Goal: Task Accomplishment & Management: Use online tool/utility

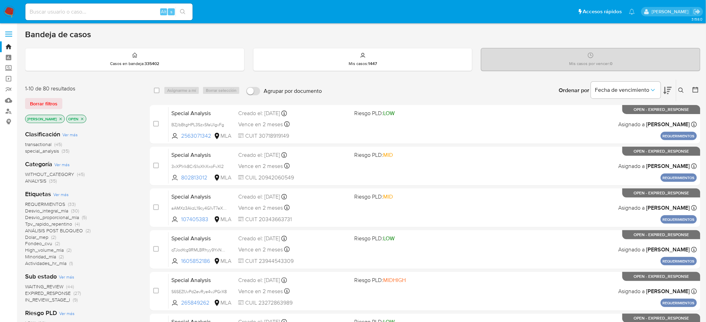
click at [103, 9] on input at bounding box center [108, 11] width 167 height 9
paste input "145585256"
type input "145585256"
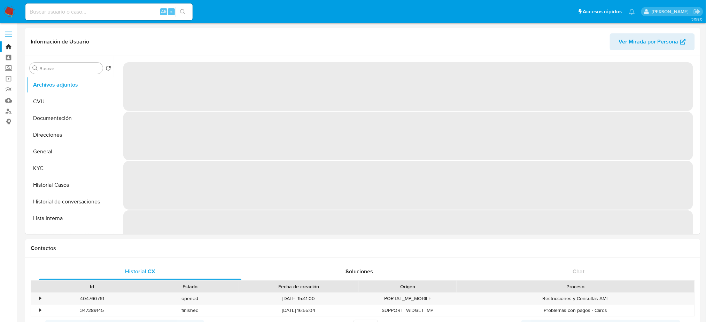
select select "10"
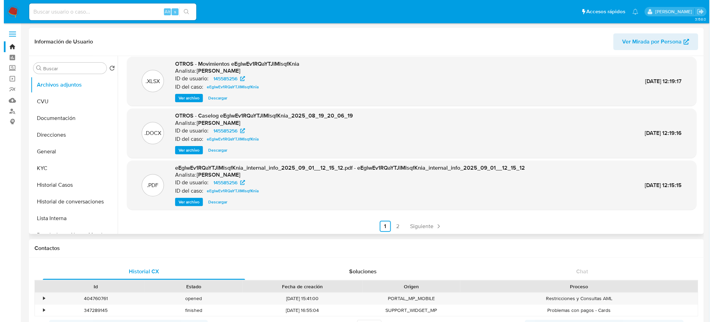
scroll to position [59, 0]
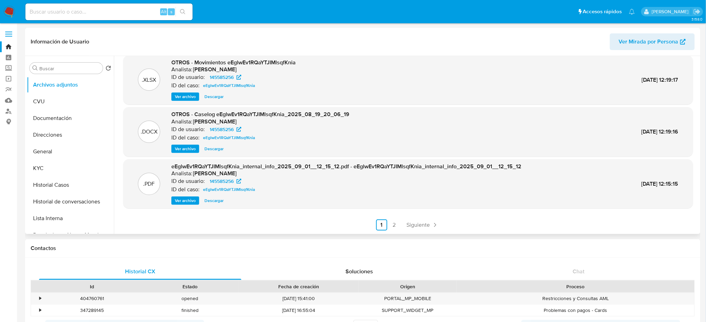
click at [185, 146] on span "Ver archivo" at bounding box center [185, 149] width 21 height 7
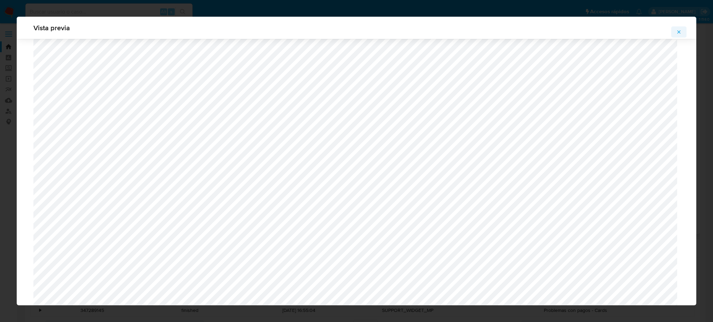
scroll to position [683, 0]
click at [678, 31] on icon "Attachment preview" at bounding box center [679, 32] width 6 height 6
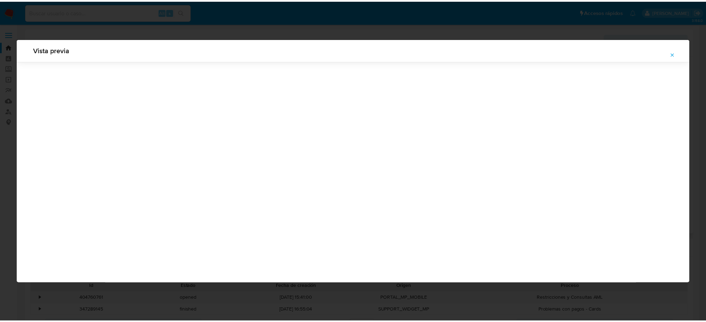
scroll to position [0, 0]
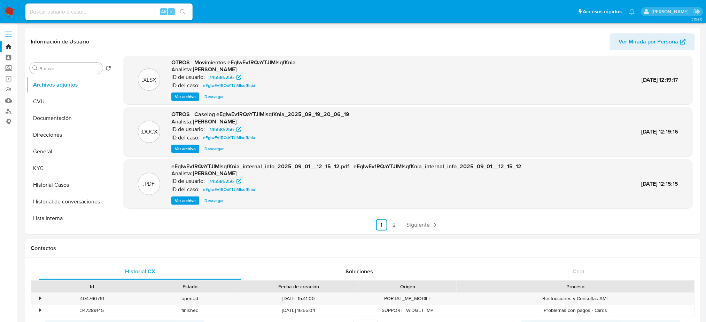
drag, startPoint x: 56, startPoint y: 187, endPoint x: 0, endPoint y: 194, distance: 56.2
click at [56, 187] on button "Historial Casos" at bounding box center [70, 185] width 87 height 17
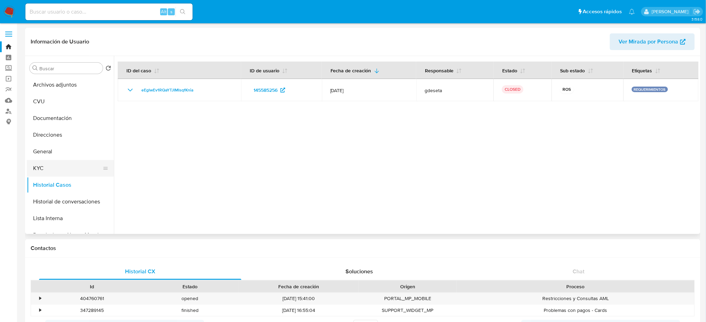
click at [46, 166] on button "KYC" at bounding box center [67, 168] width 81 height 17
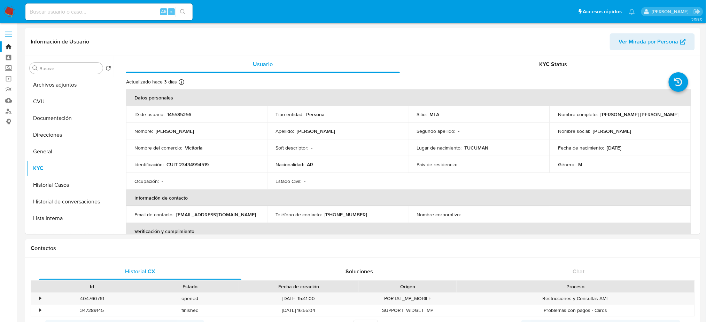
drag, startPoint x: 0, startPoint y: 181, endPoint x: 0, endPoint y: 191, distance: 9.8
drag, startPoint x: 598, startPoint y: 117, endPoint x: 670, endPoint y: 116, distance: 72.1
click at [670, 116] on div "Nombre completo : Enrique Pedro Pablo Orellana" at bounding box center [620, 114] width 124 height 6
copy p "Enrique Pedro Pablo Orellana"
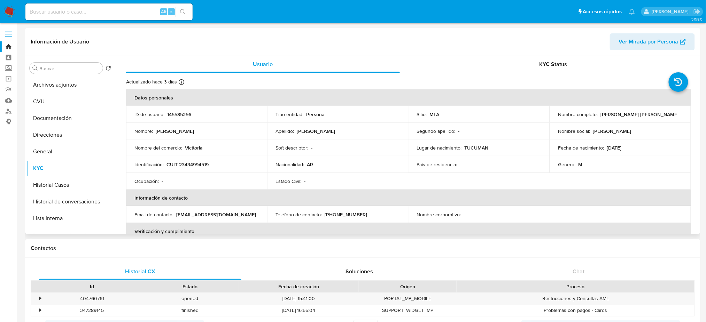
click at [204, 164] on p "CUIT 23434994519" at bounding box center [187, 165] width 42 height 6
copy p "23434994519"
click at [54, 83] on button "Archivos adjuntos" at bounding box center [67, 85] width 81 height 17
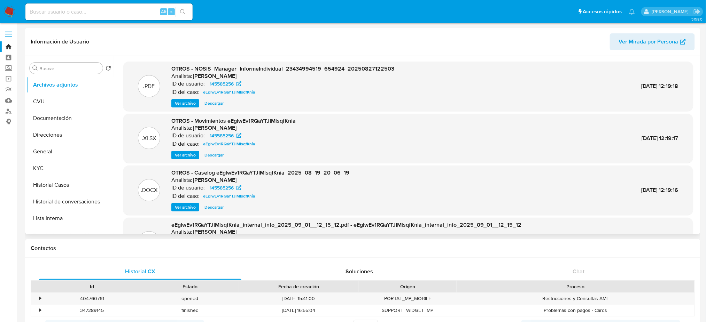
click at [184, 205] on span "Ver archivo" at bounding box center [185, 207] width 21 height 7
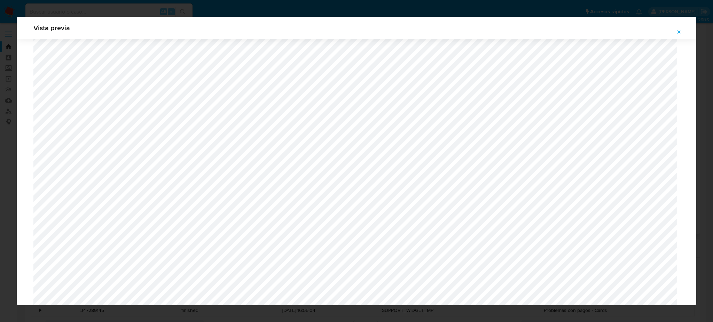
scroll to position [590, 0]
click at [679, 33] on icon "Attachment preview" at bounding box center [679, 32] width 6 height 6
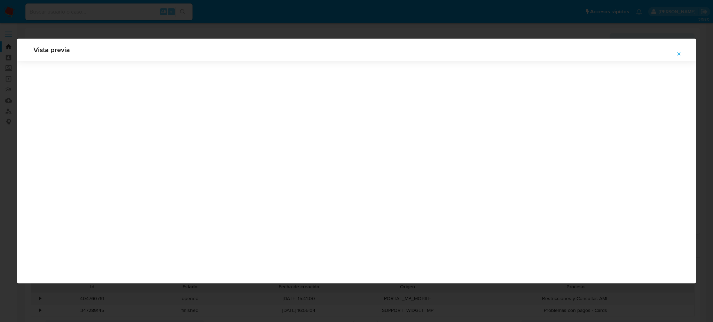
scroll to position [0, 0]
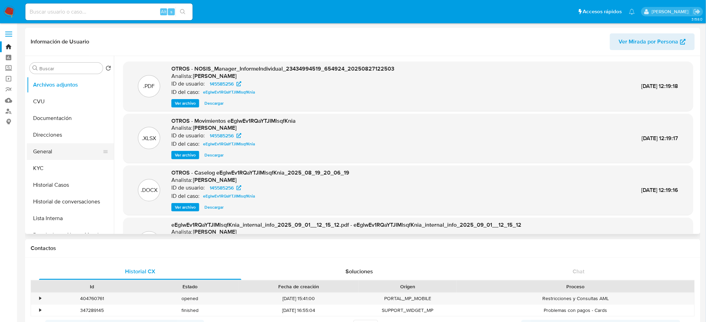
click at [70, 150] on button "General" at bounding box center [67, 151] width 81 height 17
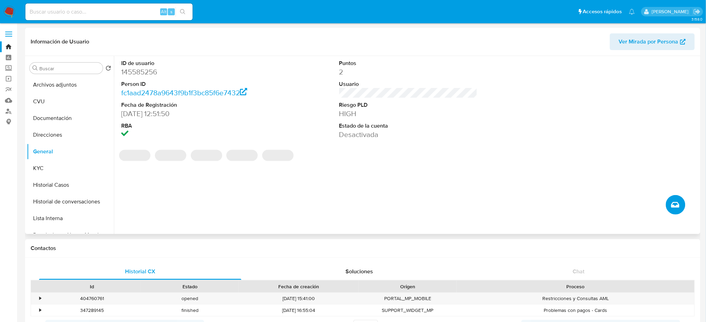
click at [675, 204] on icon "Crear caso manual" at bounding box center [675, 205] width 8 height 8
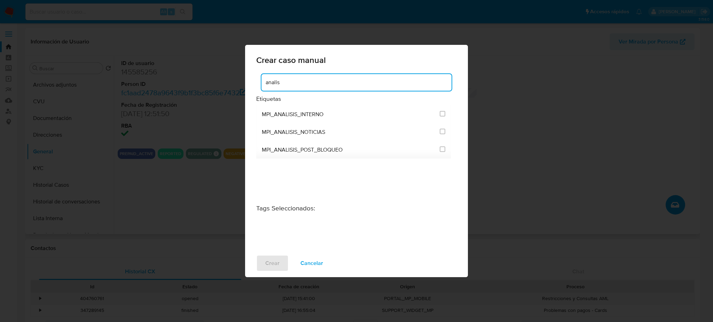
type input "analisi"
drag, startPoint x: 286, startPoint y: 83, endPoint x: 260, endPoint y: 86, distance: 25.7
click at [260, 86] on div "analisi" at bounding box center [356, 84] width 201 height 22
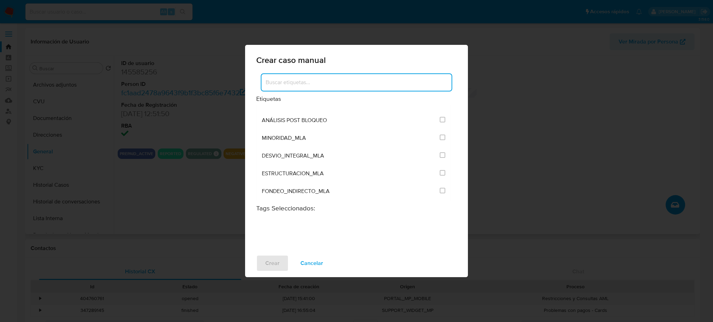
scroll to position [1406, 0]
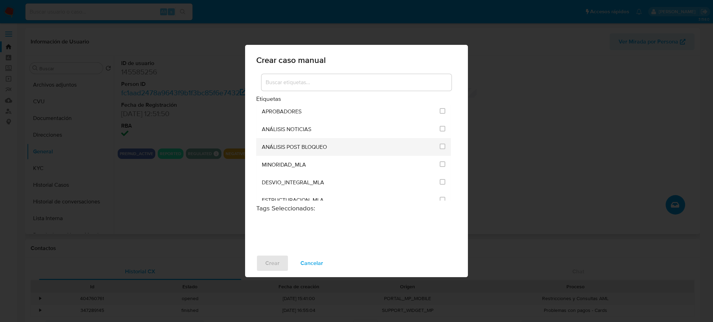
click at [440, 147] on input "3249" at bounding box center [443, 147] width 6 height 6
checkbox input "true"
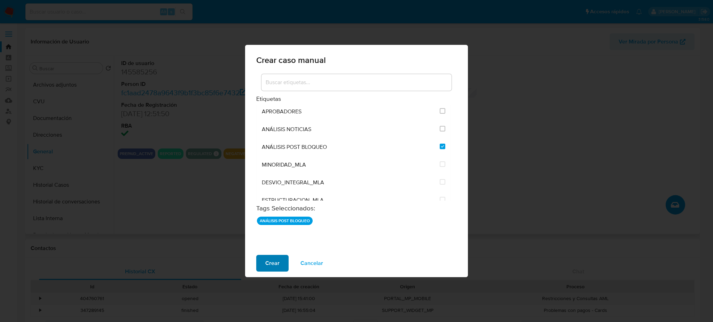
click at [277, 260] on span "Crear" at bounding box center [272, 263] width 14 height 15
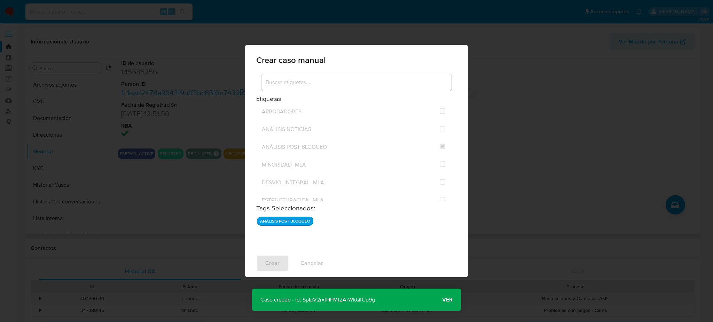
click at [447, 300] on span "Ver" at bounding box center [447, 300] width 10 height 0
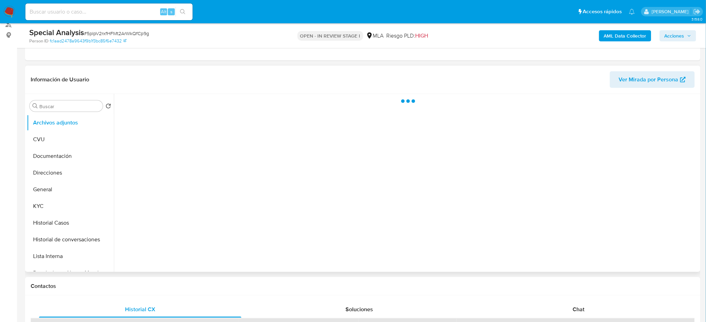
select select "10"
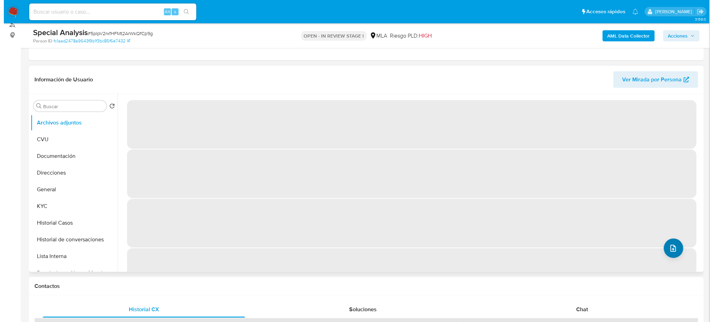
scroll to position [93, 0]
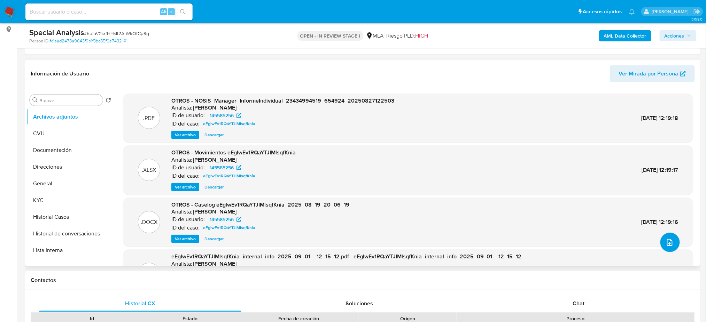
click at [666, 246] on span "upload-file" at bounding box center [670, 243] width 8 height 8
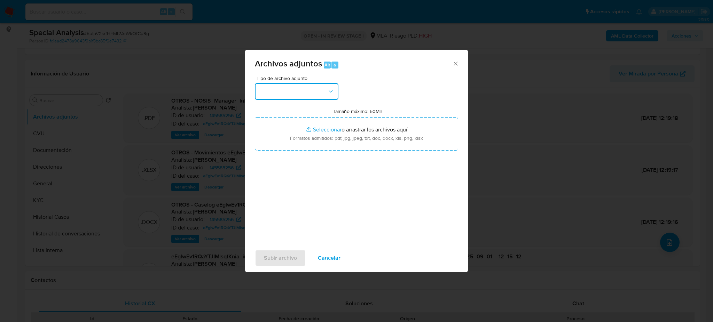
click at [311, 88] on button "button" at bounding box center [297, 91] width 84 height 17
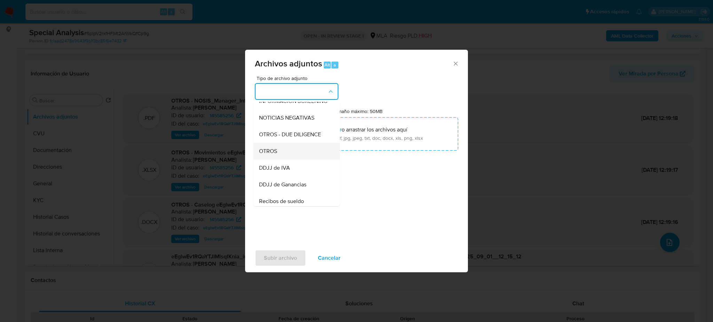
click at [285, 156] on div "OTROS" at bounding box center [294, 151] width 71 height 17
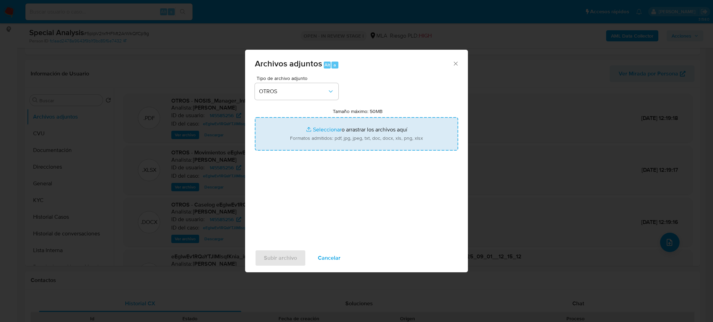
click at [325, 137] on input "Tamaño máximo: 50MB Seleccionar archivos" at bounding box center [356, 133] width 203 height 33
type input "C:\fakepath\Recibo de sueldo Enrique Orellana.pdf"
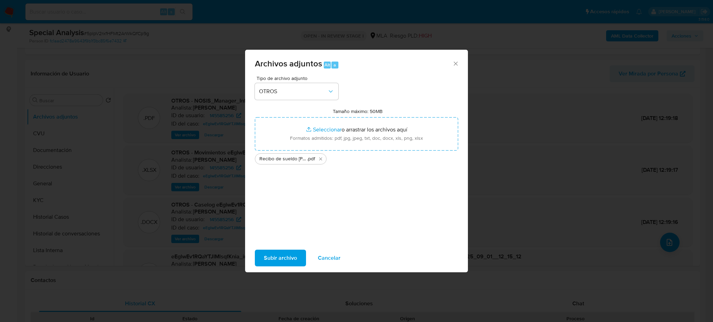
click at [280, 258] on span "Subir archivo" at bounding box center [280, 258] width 33 height 15
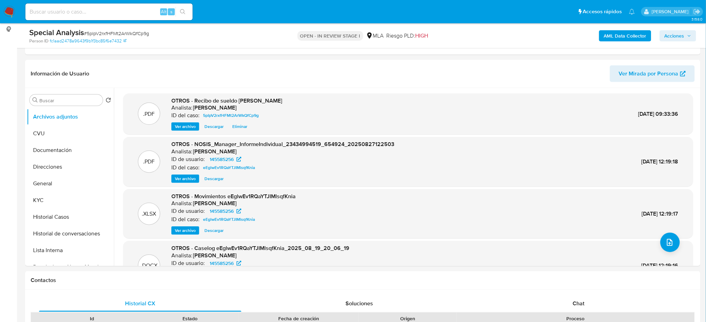
click at [688, 34] on icon "button" at bounding box center [689, 36] width 4 height 4
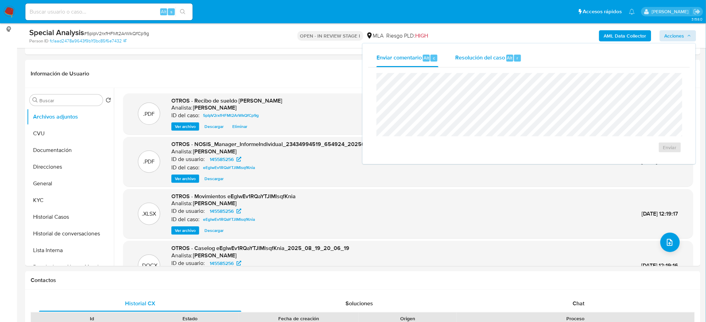
click at [473, 54] on span "Resolución del caso" at bounding box center [480, 58] width 50 height 8
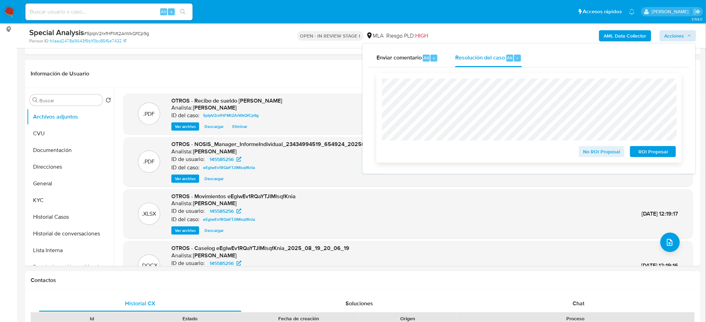
click at [594, 151] on span "No ROI Proposal" at bounding box center [602, 152] width 36 height 10
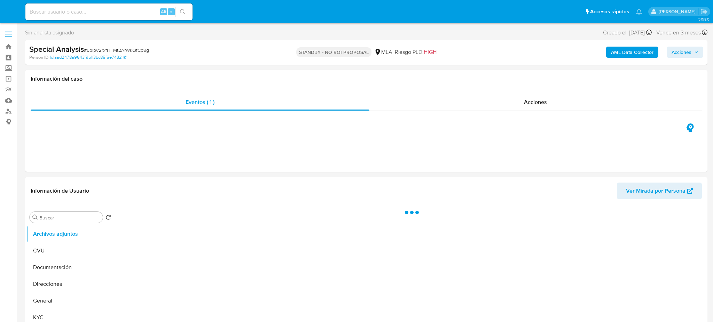
select select "10"
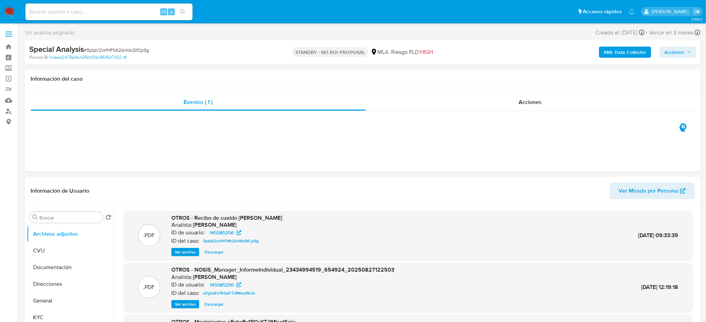
click at [111, 15] on input at bounding box center [108, 11] width 167 height 9
paste input "490654434"
type input "490654434"
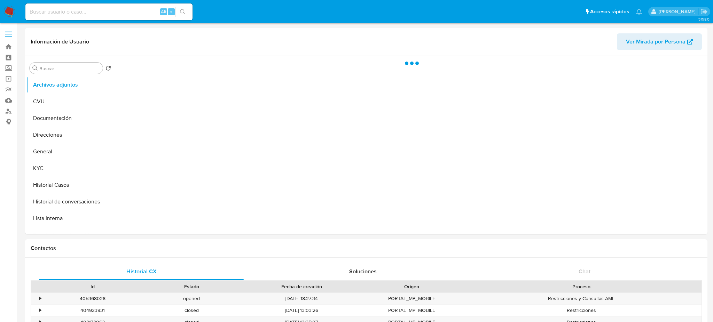
select select "10"
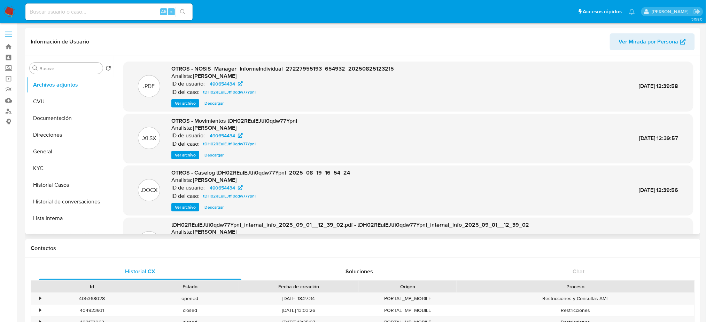
click at [179, 206] on span "Ver archivo" at bounding box center [185, 207] width 21 height 7
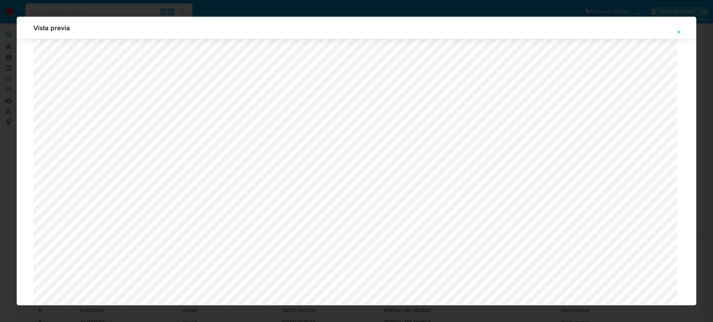
scroll to position [543, 0]
click at [679, 32] on icon "Attachment preview" at bounding box center [679, 31] width 3 height 3
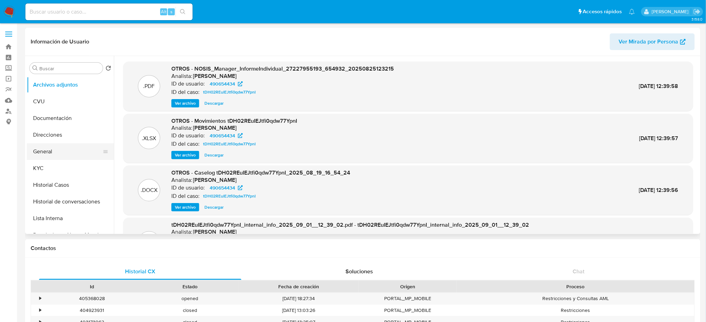
click at [53, 153] on button "General" at bounding box center [67, 151] width 81 height 17
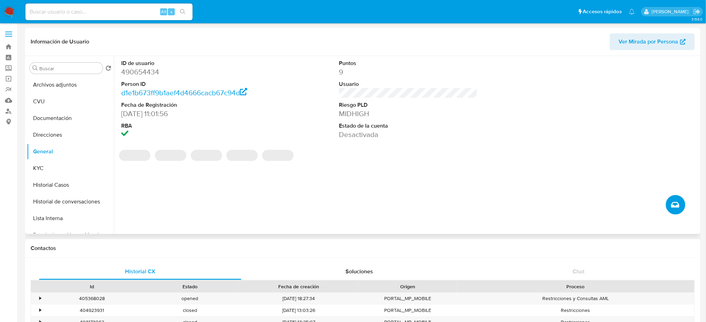
click at [684, 201] on button "Crear caso manual" at bounding box center [676, 205] width 20 height 20
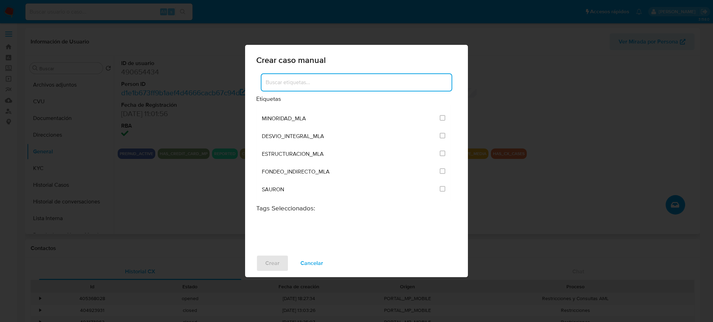
scroll to position [1406, 0]
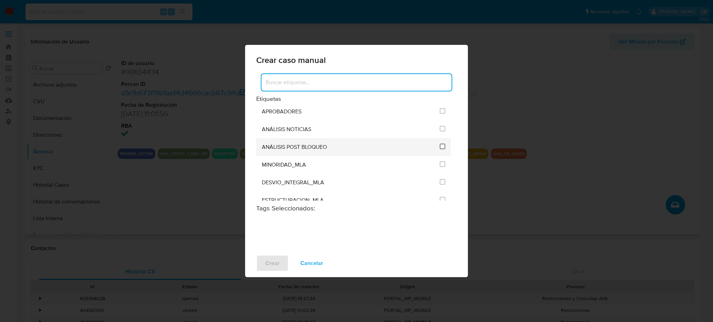
click at [440, 149] on input "3249" at bounding box center [443, 147] width 6 height 6
checkbox input "true"
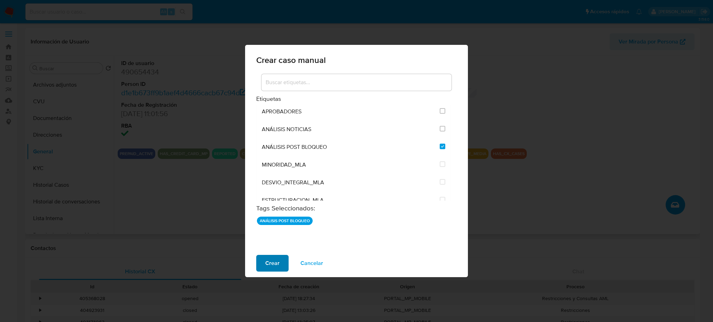
click at [275, 259] on span "Crear" at bounding box center [272, 263] width 14 height 15
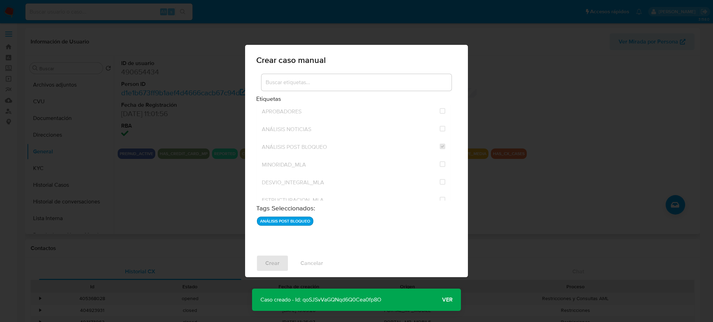
click at [453, 297] on button "Ver" at bounding box center [447, 300] width 27 height 17
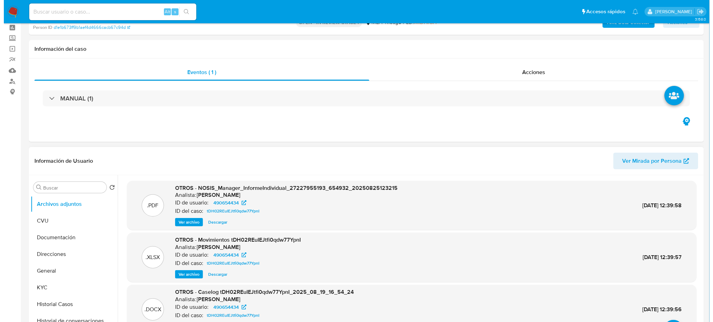
scroll to position [46, 0]
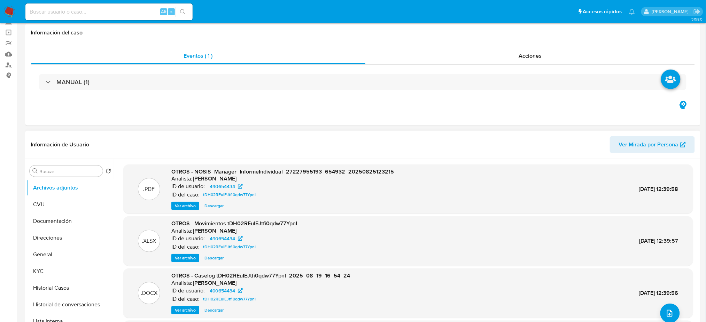
select select "10"
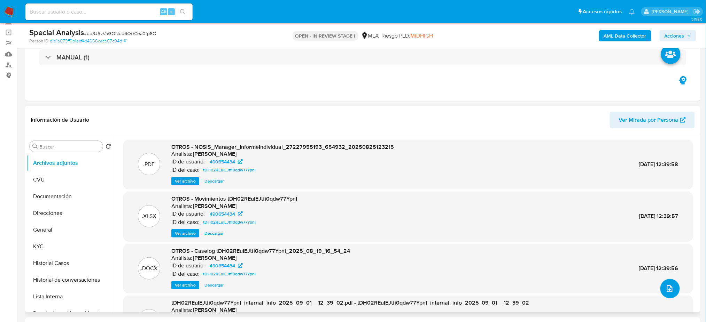
click at [667, 287] on icon "upload-file" at bounding box center [670, 289] width 8 height 8
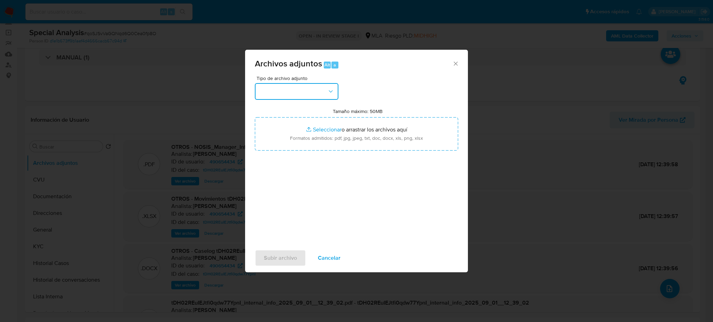
click at [304, 98] on button "button" at bounding box center [297, 91] width 84 height 17
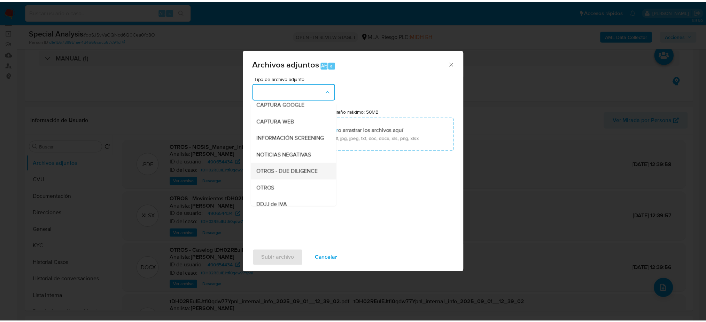
scroll to position [93, 0]
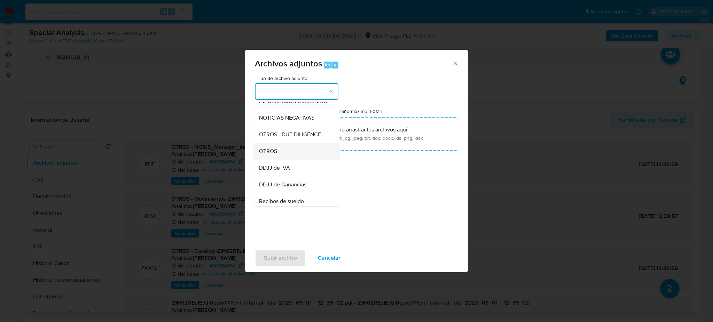
click at [285, 155] on div "OTROS" at bounding box center [294, 151] width 71 height 17
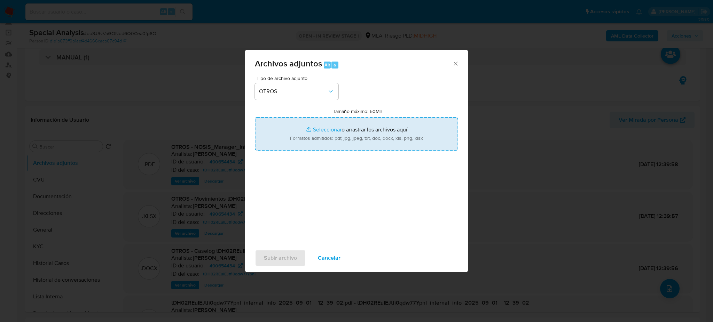
click at [319, 139] on input "Tamaño máximo: 50MB Seleccionar archivos" at bounding box center [356, 133] width 203 height 33
type input "C:\fakepath\Recibo de sueldo Carolina Drago.pdf"
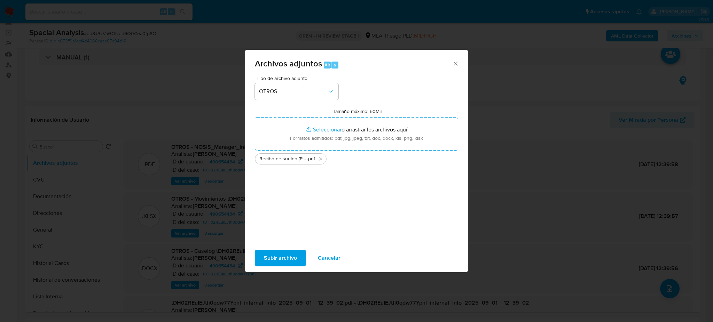
click at [268, 254] on span "Subir archivo" at bounding box center [280, 258] width 33 height 15
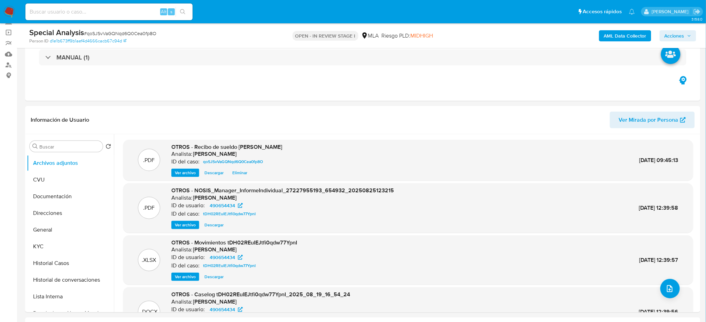
click at [673, 34] on span "Acciones" at bounding box center [674, 35] width 20 height 11
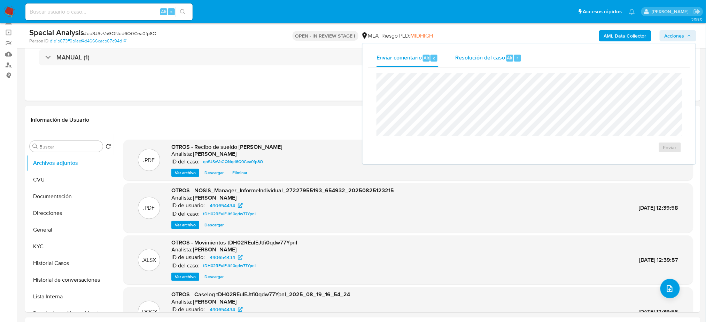
click at [486, 59] on span "Resolución del caso" at bounding box center [480, 58] width 50 height 8
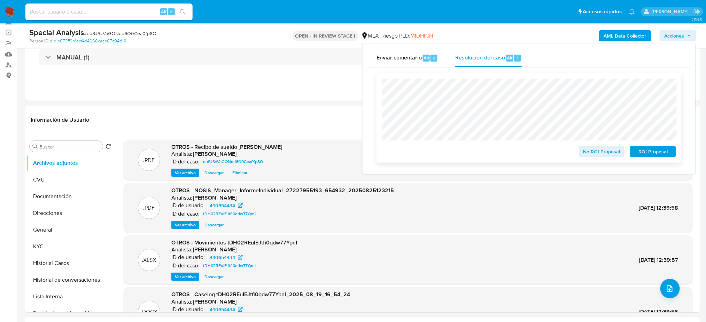
click at [584, 153] on span "No ROI Proposal" at bounding box center [602, 152] width 36 height 10
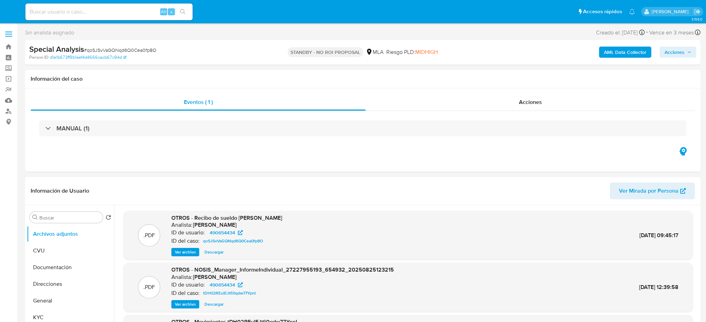
select select "10"
drag, startPoint x: 6, startPoint y: 10, endPoint x: 10, endPoint y: 4, distance: 6.9
click at [6, 10] on img at bounding box center [9, 12] width 12 height 12
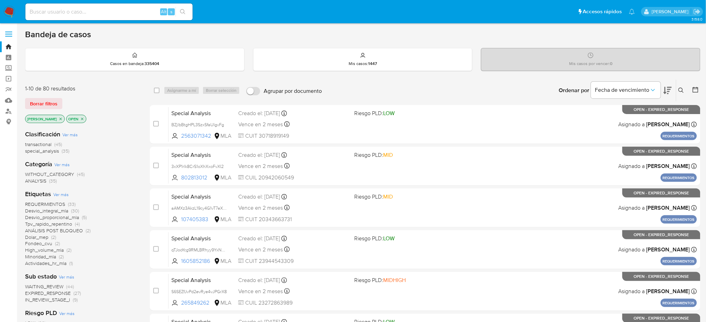
click at [106, 13] on input at bounding box center [108, 11] width 167 height 9
paste input "45635447"
type input "45635447"
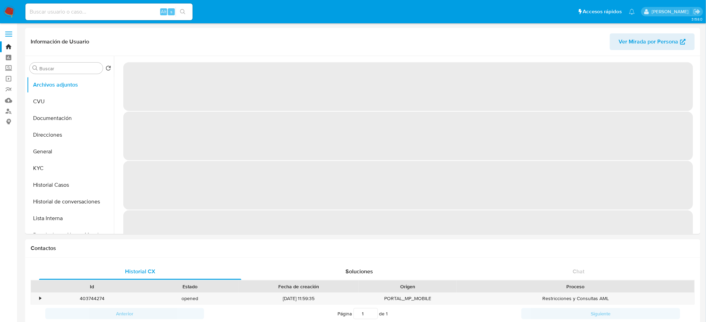
select select "10"
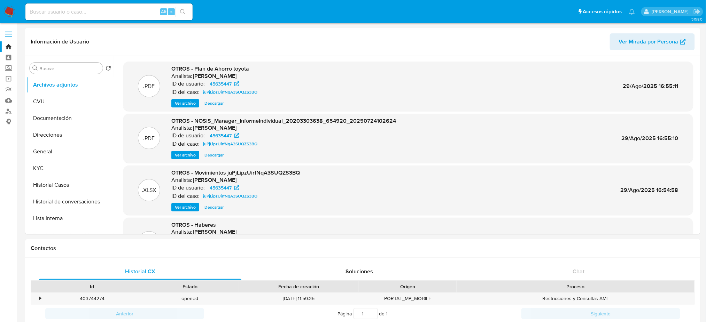
click at [77, 10] on input at bounding box center [108, 11] width 167 height 9
paste input "449758851"
type input "449758851"
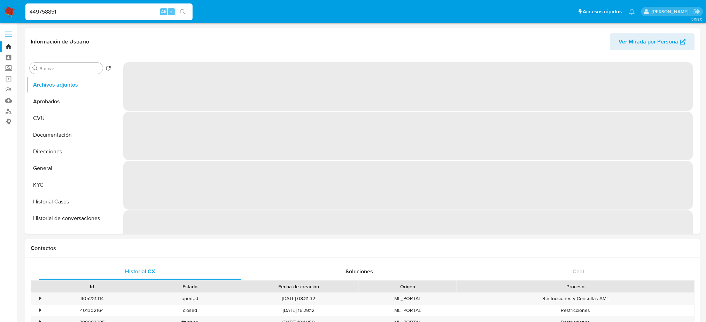
select select "10"
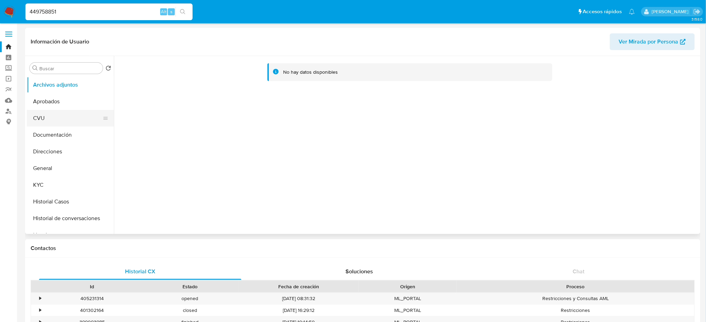
click at [50, 118] on button "CVU" at bounding box center [67, 118] width 81 height 17
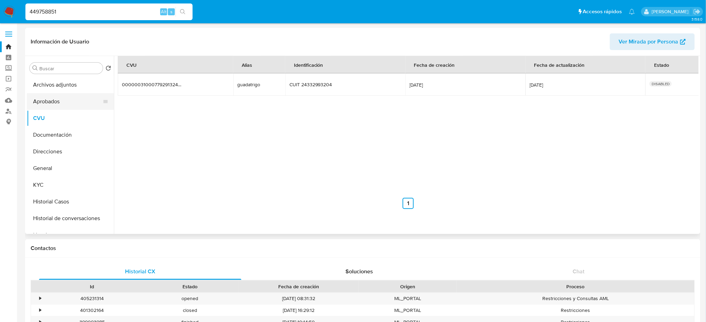
click at [58, 106] on button "Aprobados" at bounding box center [67, 101] width 81 height 17
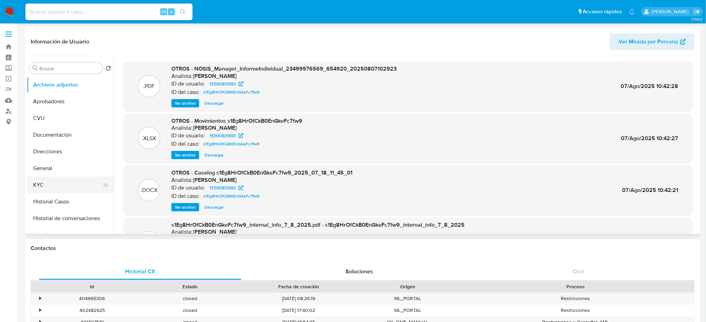
select select "10"
click at [180, 205] on span "Ver archivo" at bounding box center [185, 207] width 21 height 7
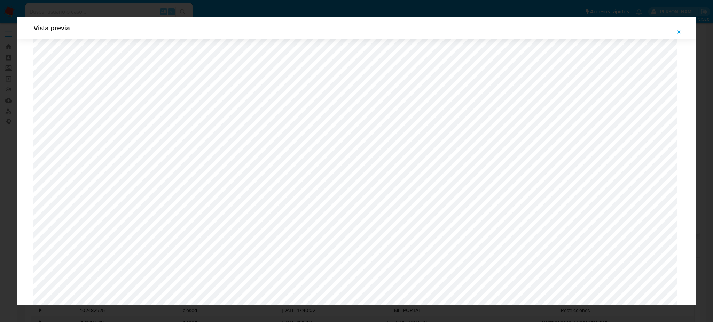
scroll to position [543, 0]
click at [680, 32] on icon "Attachment preview" at bounding box center [679, 32] width 6 height 6
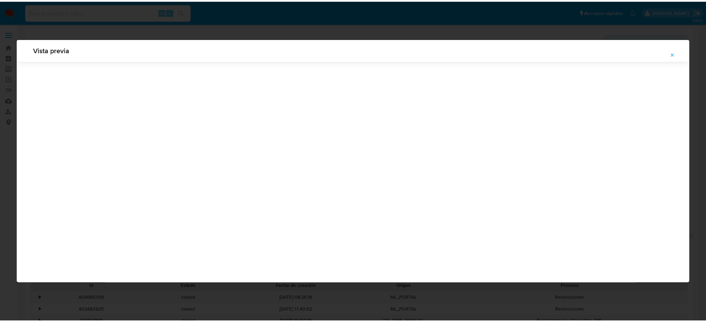
scroll to position [0, 0]
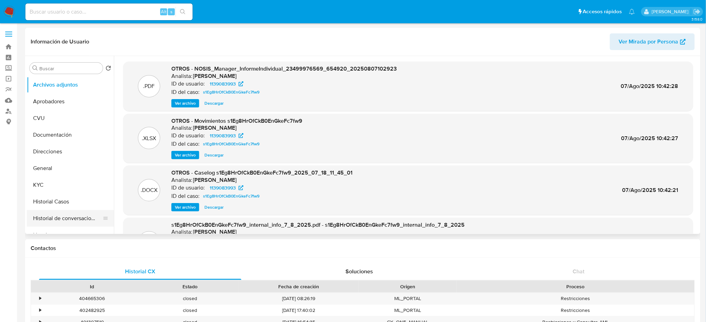
click at [53, 218] on button "Historial de conversaciones" at bounding box center [67, 218] width 81 height 17
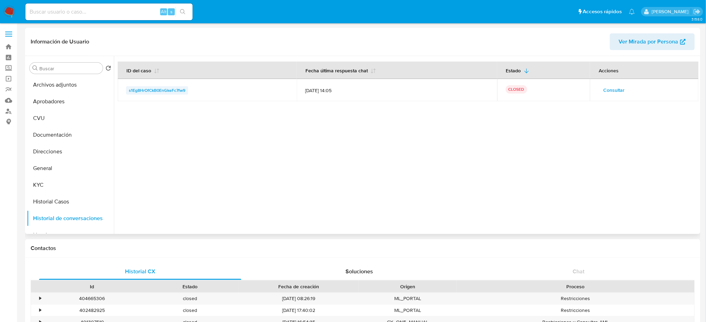
click at [141, 90] on span "s1Eg8HrOfCkB0EnGkeFc7fw9" at bounding box center [157, 90] width 56 height 8
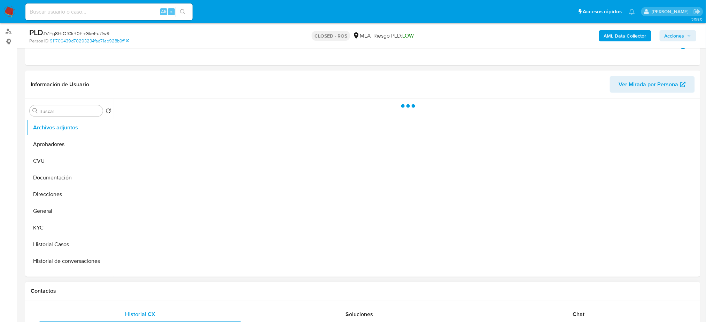
scroll to position [186, 0]
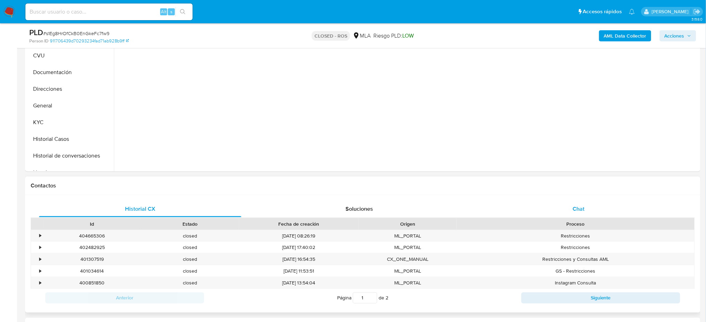
drag, startPoint x: 589, startPoint y: 206, endPoint x: 573, endPoint y: 206, distance: 16.0
click at [590, 206] on div "Chat" at bounding box center [578, 209] width 202 height 17
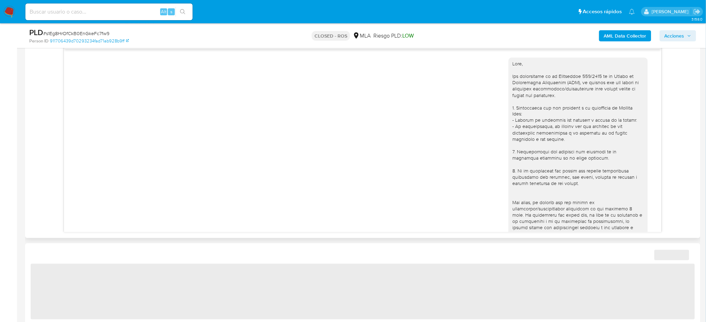
scroll to position [325, 0]
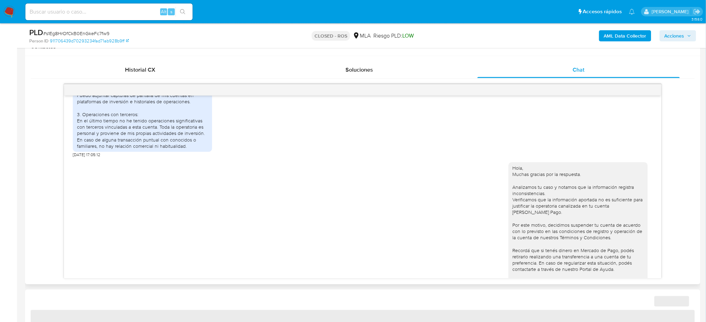
select select "10"
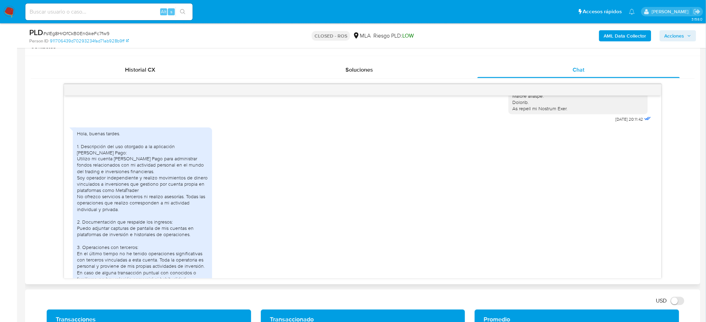
scroll to position [276, 0]
